Goal: Entertainment & Leisure: Consume media (video, audio)

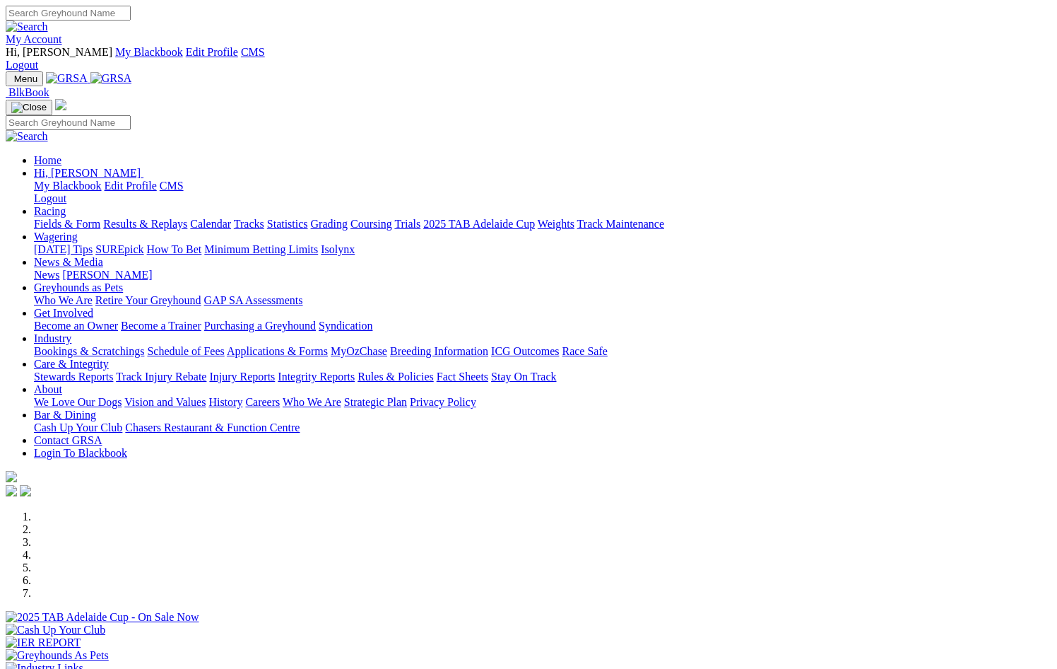
click at [66, 205] on link "Racing" at bounding box center [50, 211] width 32 height 12
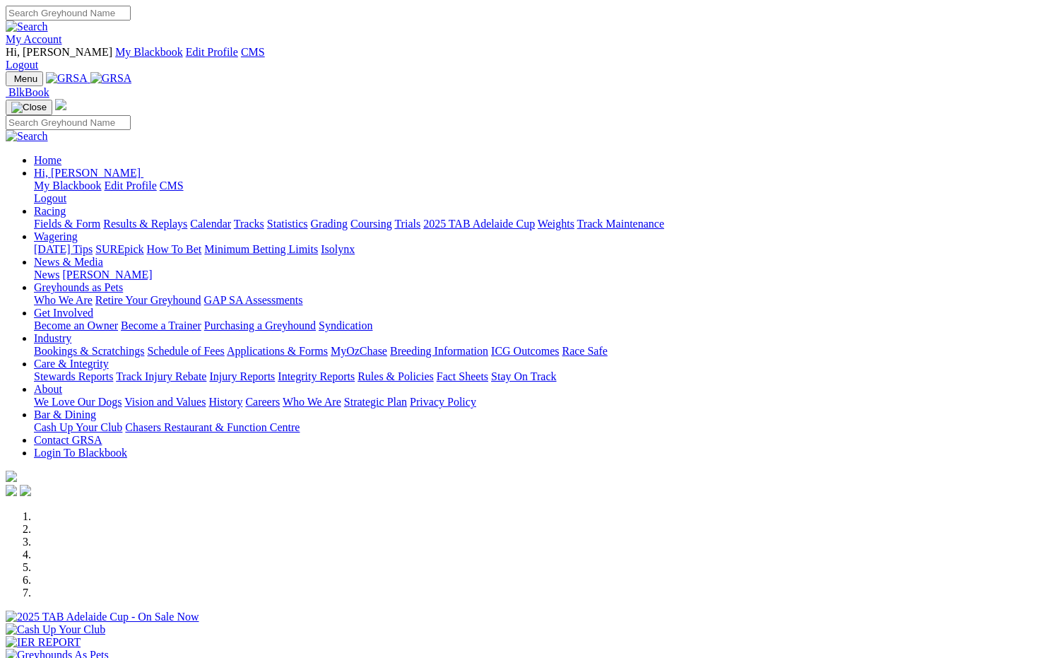
click at [187, 218] on link "Results & Replays" at bounding box center [145, 224] width 84 height 12
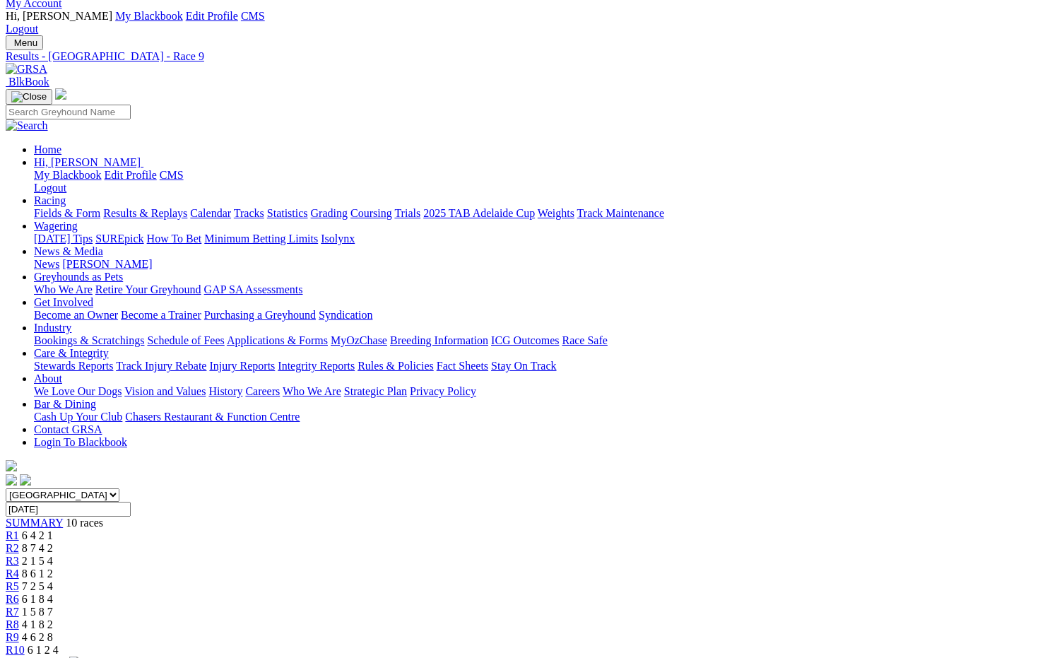
scroll to position [71, 0]
